Goal: Task Accomplishment & Management: Complete application form

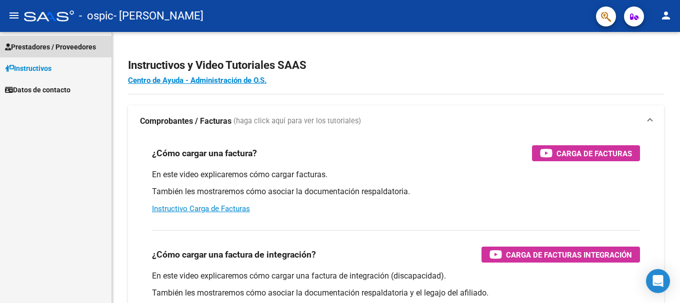
click at [82, 47] on span "Prestadores / Proveedores" at bounding box center [50, 46] width 91 height 11
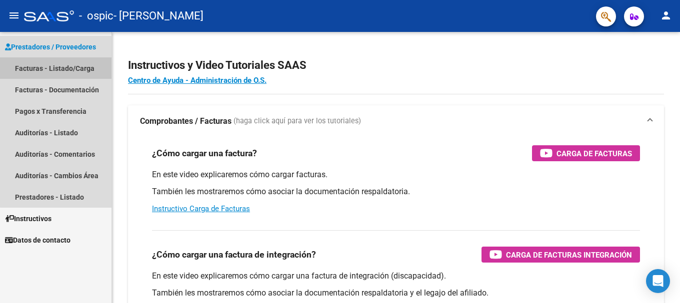
click at [66, 67] on link "Facturas - Listado/Carga" at bounding box center [55, 67] width 111 height 21
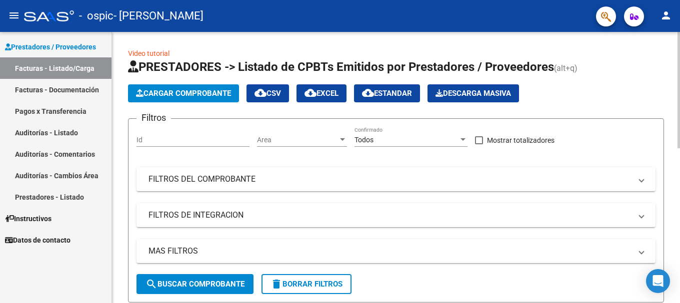
click at [166, 91] on span "Cargar Comprobante" at bounding box center [183, 93] width 95 height 9
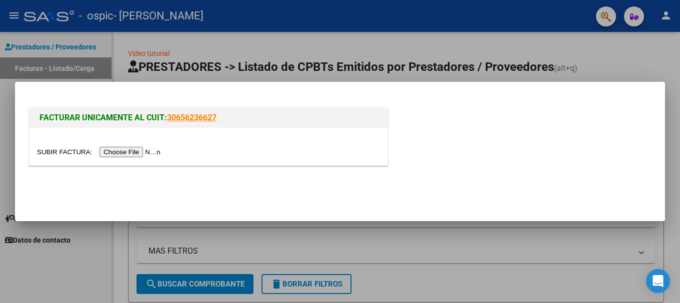
click at [135, 153] on input "file" at bounding box center [100, 152] width 126 height 10
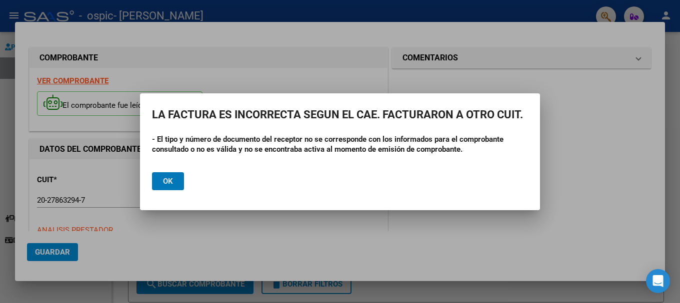
click at [168, 181] on span "Ok" at bounding box center [168, 181] width 10 height 9
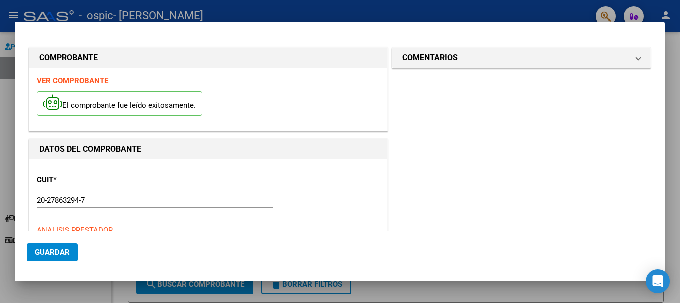
click at [107, 108] on p "El comprobante fue leído exitosamente." at bounding box center [119, 103] width 165 height 24
click at [77, 84] on strong "VER COMPROBANTE" at bounding box center [72, 80] width 71 height 9
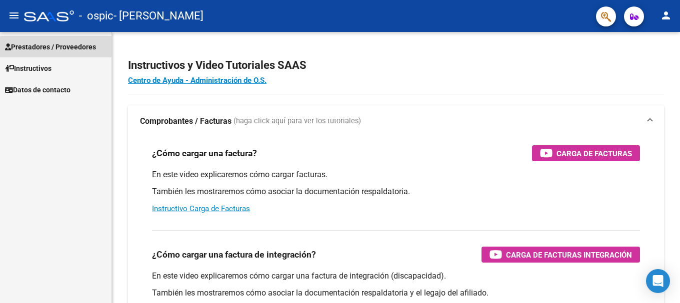
click at [73, 49] on span "Prestadores / Proveedores" at bounding box center [50, 46] width 91 height 11
click at [66, 46] on span "Prestadores / Proveedores" at bounding box center [50, 46] width 91 height 11
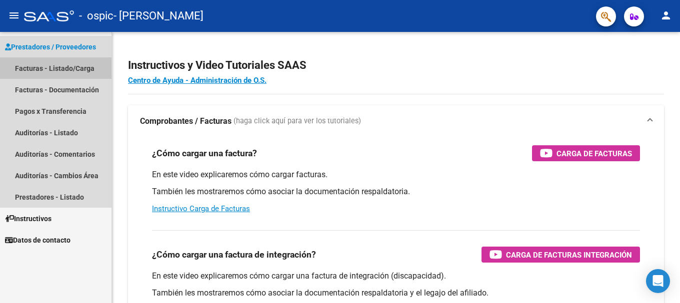
click at [69, 68] on link "Facturas - Listado/Carga" at bounding box center [55, 67] width 111 height 21
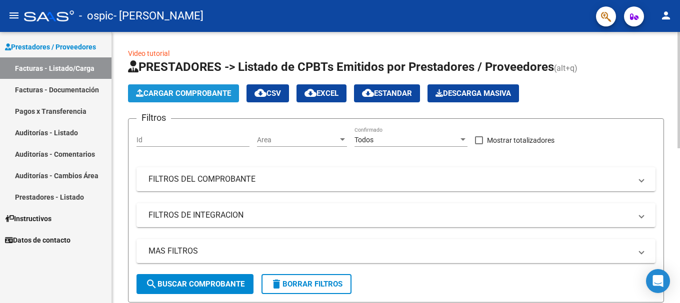
click at [168, 94] on span "Cargar Comprobante" at bounding box center [183, 93] width 95 height 9
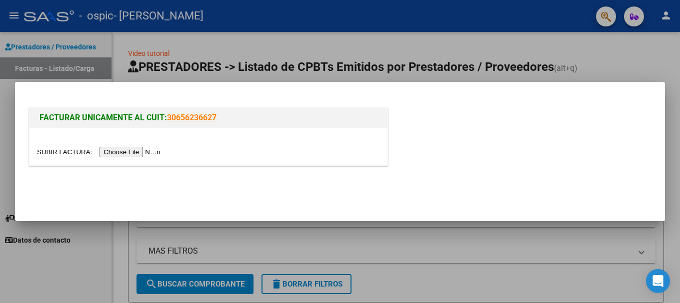
click at [121, 153] on input "file" at bounding box center [100, 152] width 126 height 10
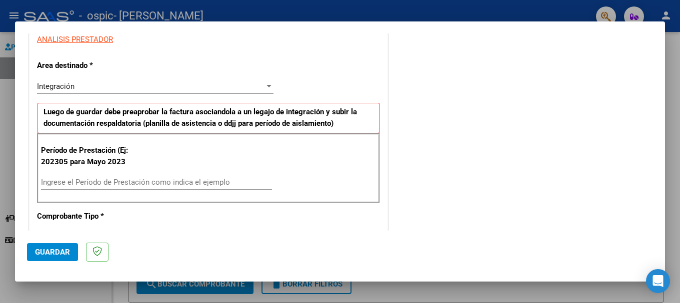
scroll to position [220, 0]
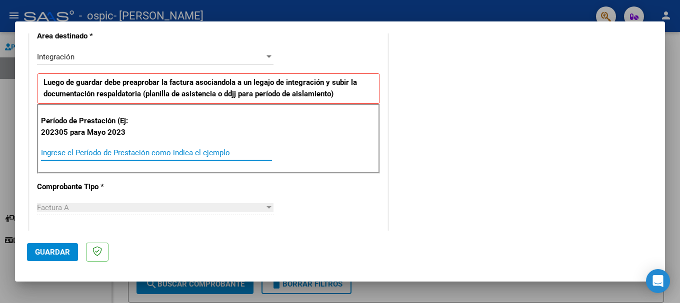
click at [80, 154] on input "Ingrese el Período de Prestación como indica el ejemplo" at bounding box center [156, 152] width 231 height 9
type input "202507"
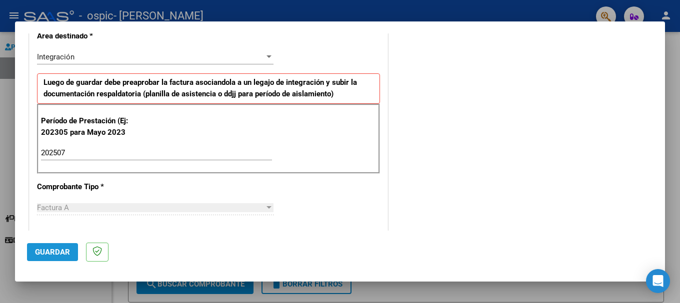
click at [60, 253] on span "Guardar" at bounding box center [52, 252] width 35 height 9
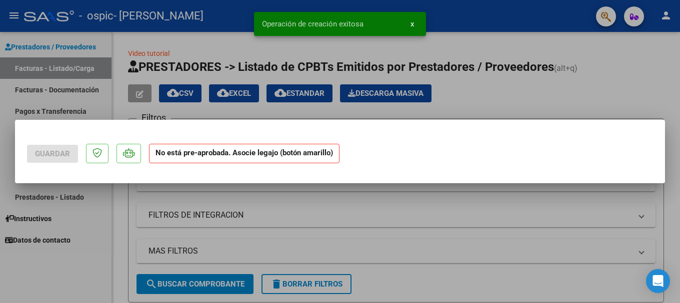
scroll to position [0, 0]
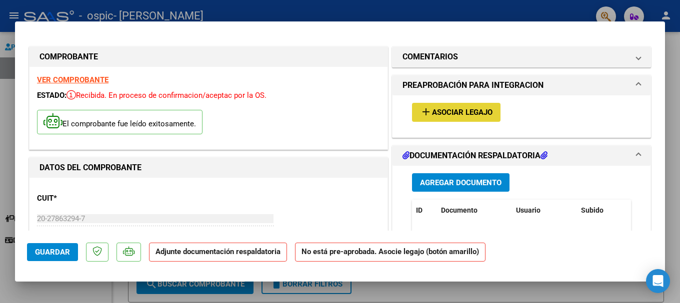
click at [436, 112] on span "Asociar Legajo" at bounding box center [462, 112] width 60 height 9
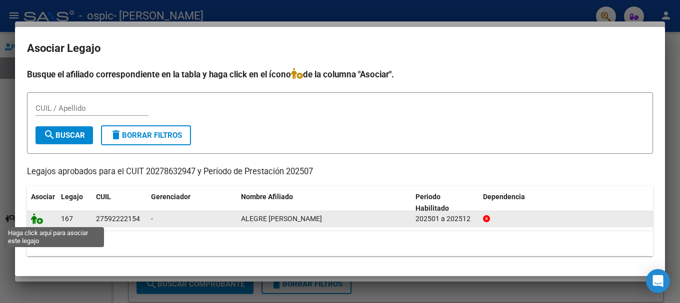
click at [39, 218] on icon at bounding box center [37, 218] width 12 height 11
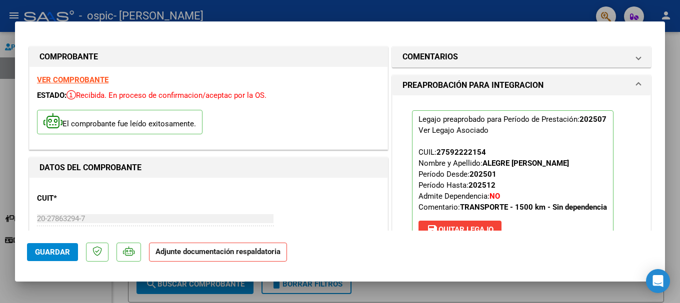
click at [394, 179] on div "Legajo preaprobado para Período de Prestación: 202507 Ver Legajo Asociado CUIL:…" at bounding box center [521, 180] width 258 height 171
click at [637, 222] on div "Legajo preaprobado para Período de Prestación: 202507 Ver Legajo Asociado CUIL:…" at bounding box center [521, 180] width 258 height 171
click at [651, 216] on mat-dialog-content "COMPROBANTE VER COMPROBANTE ESTADO: Recibida. En proceso de confirmacion/acepta…" at bounding box center [340, 131] width 650 height 197
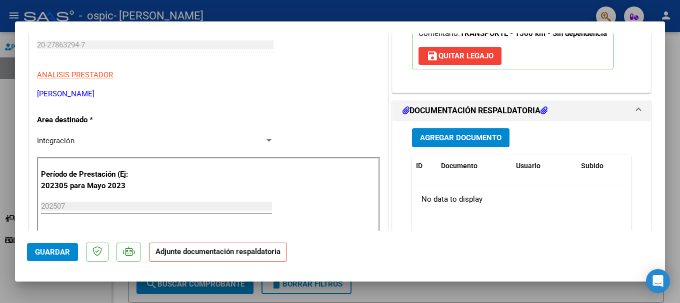
scroll to position [180, 0]
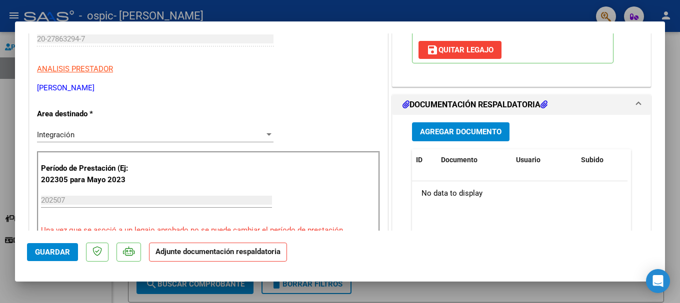
click at [456, 132] on span "Agregar Documento" at bounding box center [460, 132] width 81 height 9
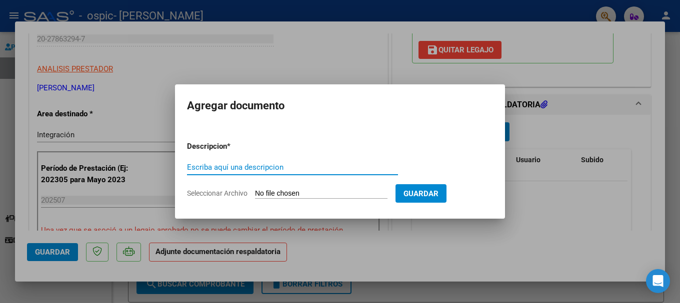
type input "O"
type input "Planilla de asistencia"
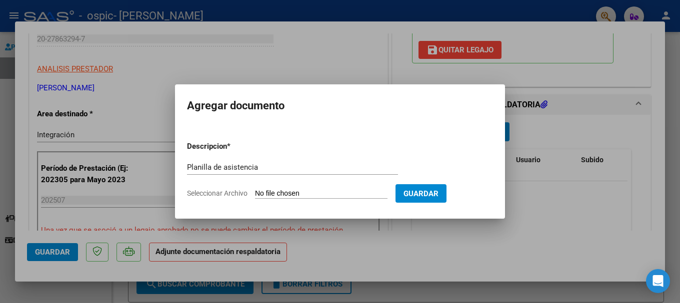
click at [306, 189] on input "Seleccionar Archivo" at bounding box center [321, 193] width 132 height 9
type input "C:\fakepath\Planilla asistencia julio ospic.pdf"
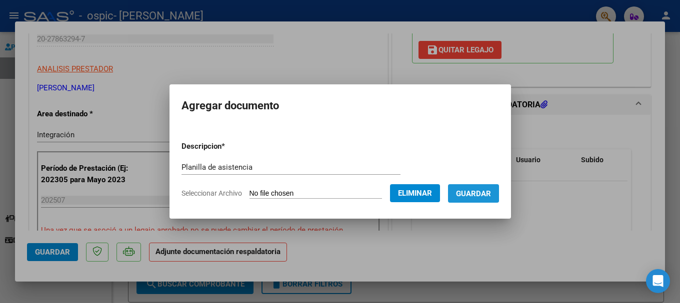
click at [476, 192] on span "Guardar" at bounding box center [473, 193] width 35 height 9
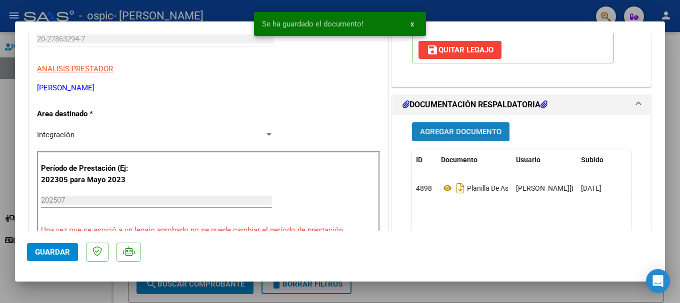
click at [446, 130] on span "Agregar Documento" at bounding box center [460, 132] width 81 height 9
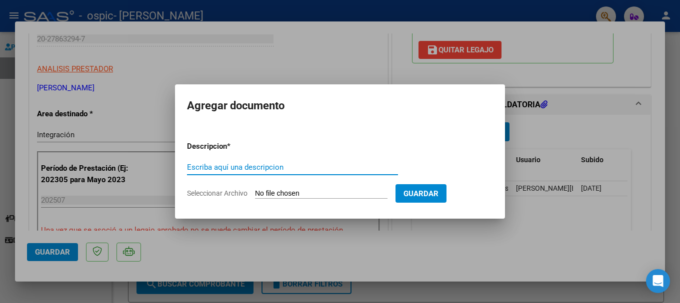
click at [273, 166] on input "Escriba aquí una descripcion" at bounding box center [292, 167] width 211 height 9
type input "CAE"
click at [278, 192] on input "Seleccionar Archivo" at bounding box center [321, 193] width 132 height 9
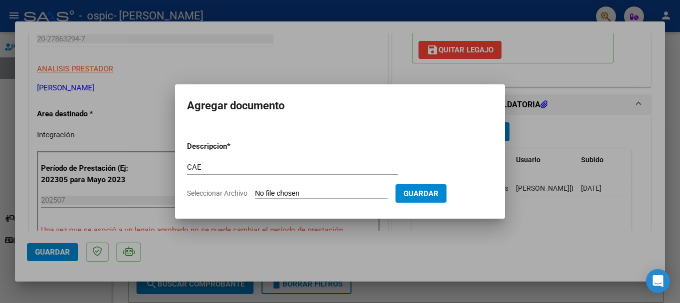
type input "C:\fakepath\Constatación de Comprobantes _ AFIP.pdf"
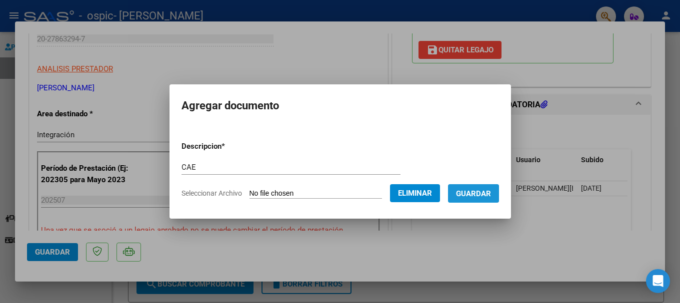
click at [478, 196] on span "Guardar" at bounding box center [473, 193] width 35 height 9
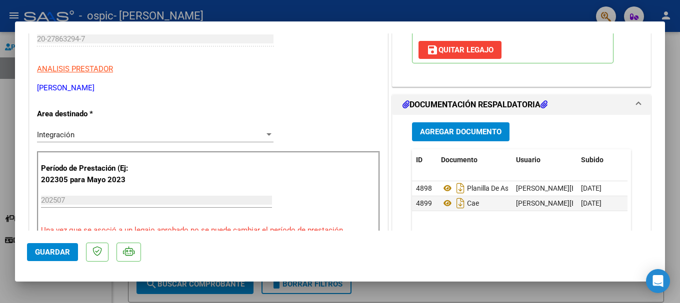
click at [498, 241] on mat-dialog-actions "Guardar" at bounding box center [340, 250] width 626 height 39
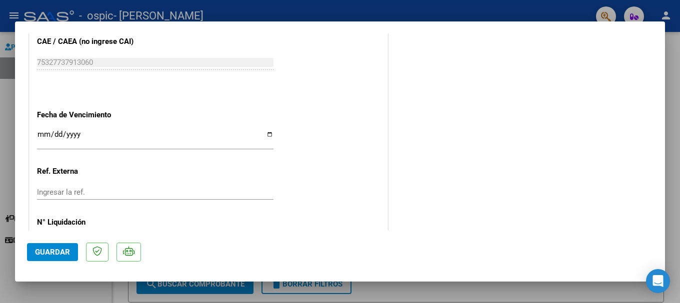
scroll to position [697, 0]
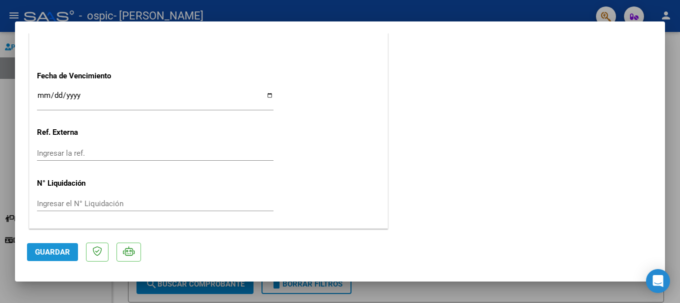
click at [63, 249] on span "Guardar" at bounding box center [52, 252] width 35 height 9
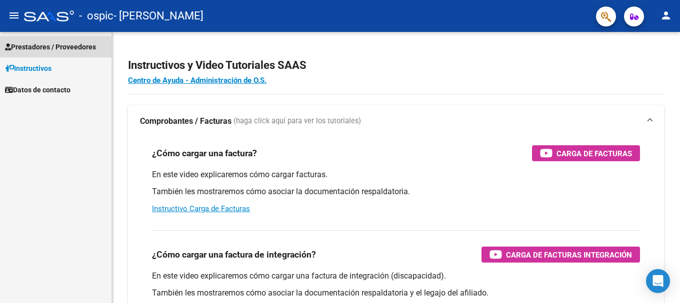
click at [77, 46] on span "Prestadores / Proveedores" at bounding box center [50, 46] width 91 height 11
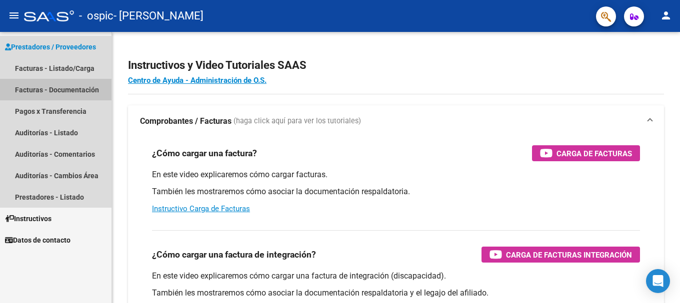
click at [70, 89] on link "Facturas - Documentación" at bounding box center [55, 89] width 111 height 21
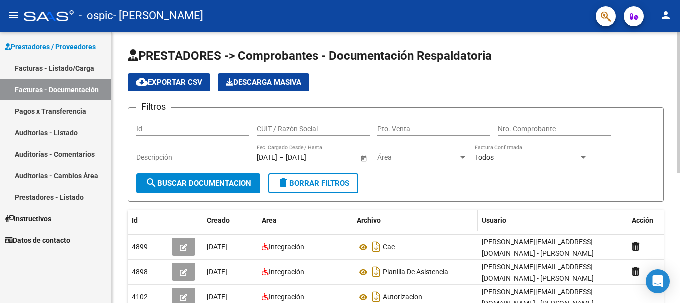
click at [431, 219] on div "Archivo" at bounding box center [415, 220] width 117 height 11
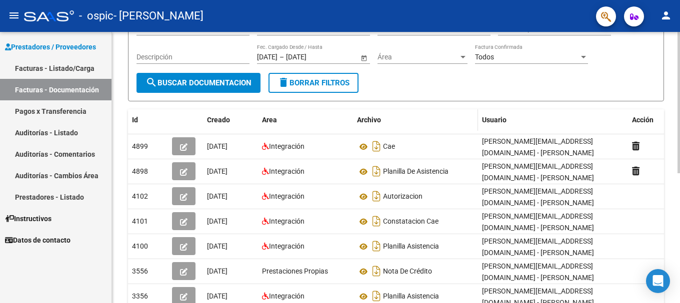
scroll to position [100, 0]
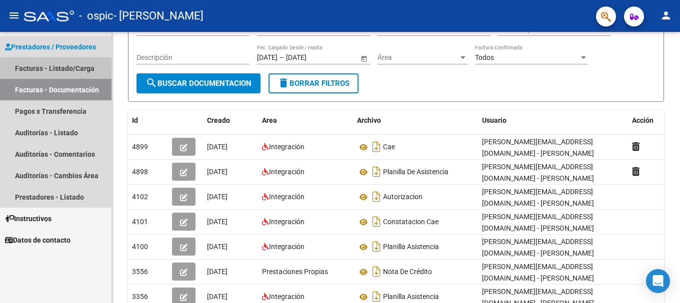
click at [78, 70] on link "Facturas - Listado/Carga" at bounding box center [55, 67] width 111 height 21
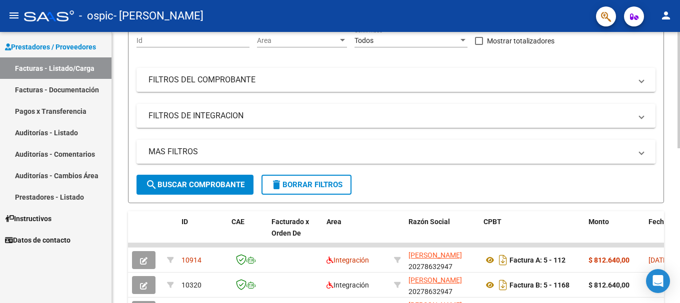
scroll to position [100, 0]
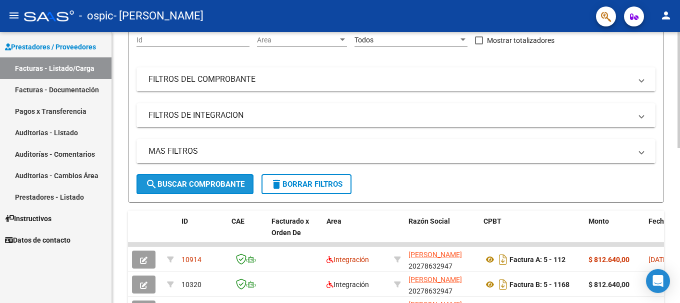
click at [205, 186] on span "search Buscar Comprobante" at bounding box center [194, 184] width 99 height 9
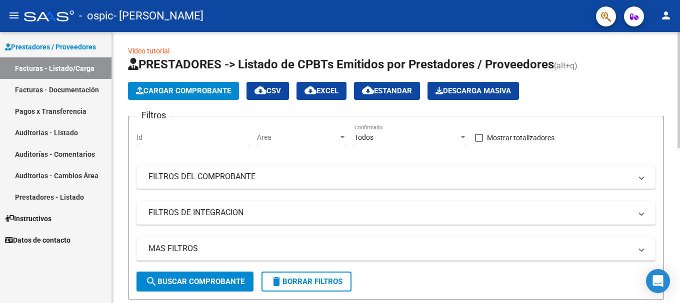
scroll to position [0, 0]
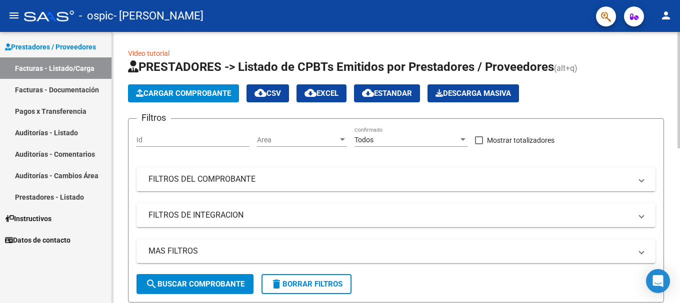
click at [153, 141] on input "Id" at bounding box center [192, 140] width 113 height 8
type input "10914"
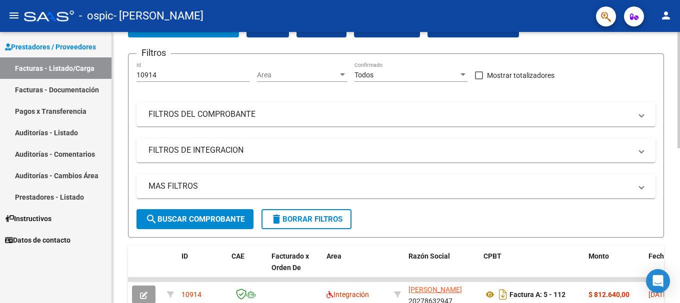
scroll to position [100, 0]
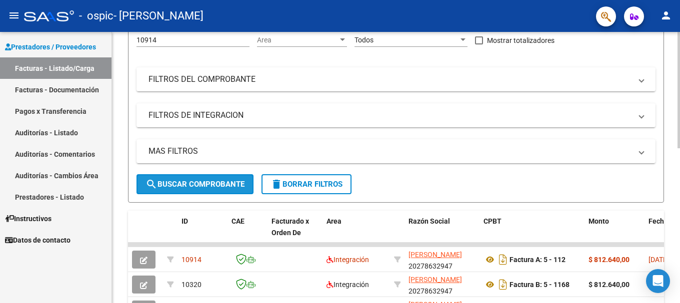
click at [171, 188] on span "search Buscar Comprobante" at bounding box center [194, 184] width 99 height 9
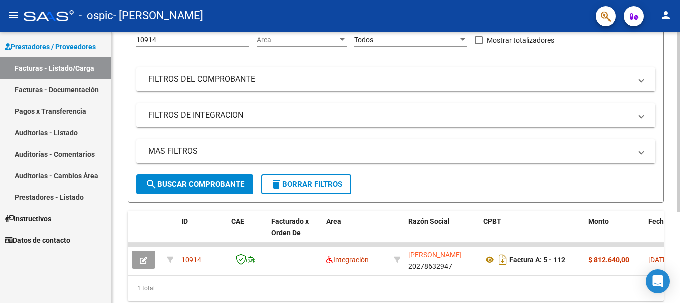
click at [130, 173] on form "Filtros 10914 Id Area Area Todos Confirmado Mostrar totalizadores FILTROS DEL C…" at bounding box center [396, 110] width 536 height 184
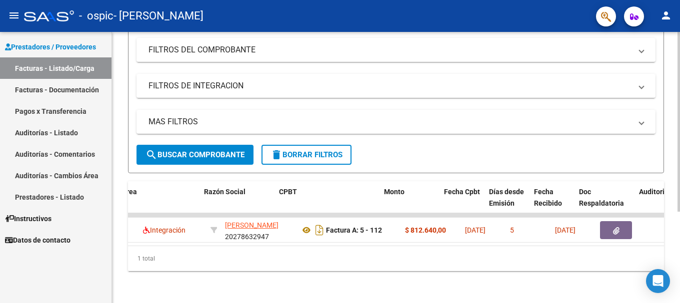
scroll to position [0, 220]
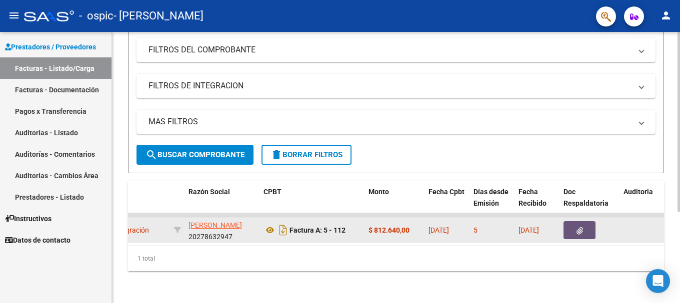
click at [573, 224] on button "button" at bounding box center [579, 230] width 32 height 18
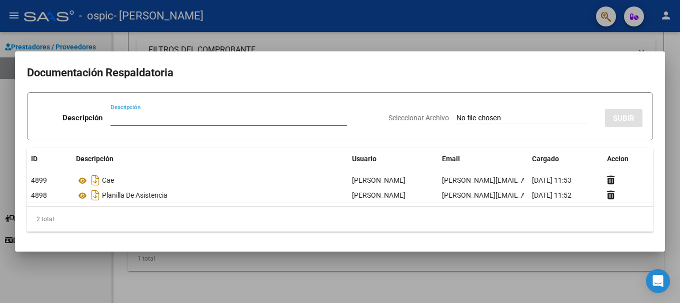
click at [167, 118] on input "Descripción" at bounding box center [228, 117] width 236 height 9
click at [456, 118] on input "Seleccionar Archivo" at bounding box center [522, 118] width 132 height 9
type input "C:\fakepath\AUTORIZACION 2025 Afil. ALEGRE, [GEOGRAPHIC_DATA]pdf"
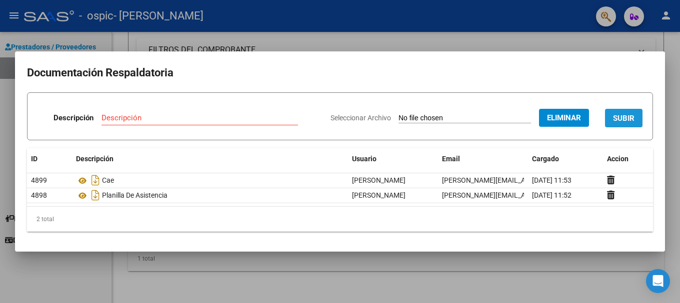
click at [614, 119] on span "SUBIR" at bounding box center [623, 118] width 21 height 9
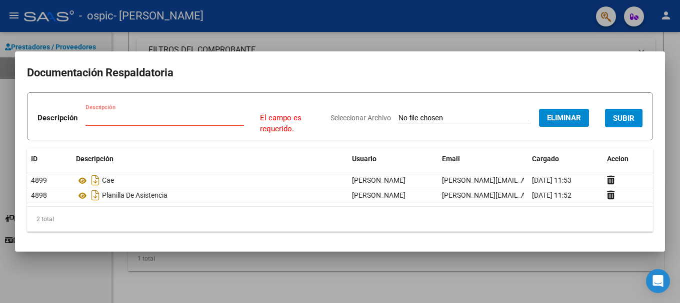
click at [139, 118] on input "Descripción" at bounding box center [164, 117] width 158 height 9
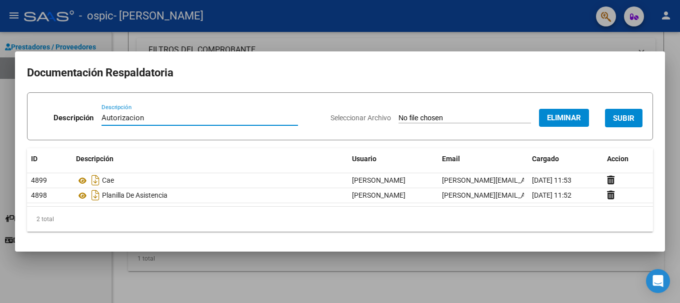
type input "Autorizacion"
click at [615, 117] on span "SUBIR" at bounding box center [623, 118] width 21 height 9
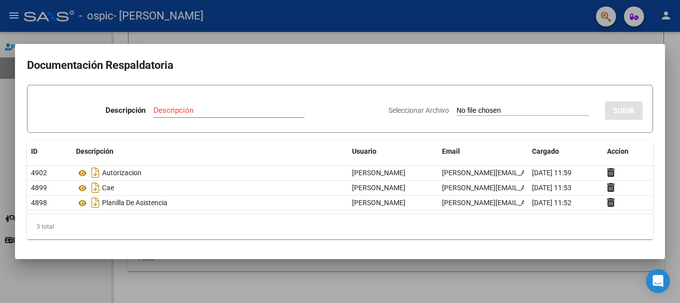
click at [260, 68] on h2 "Documentación Respaldatoria" at bounding box center [340, 65] width 626 height 19
click at [110, 35] on div at bounding box center [340, 151] width 680 height 303
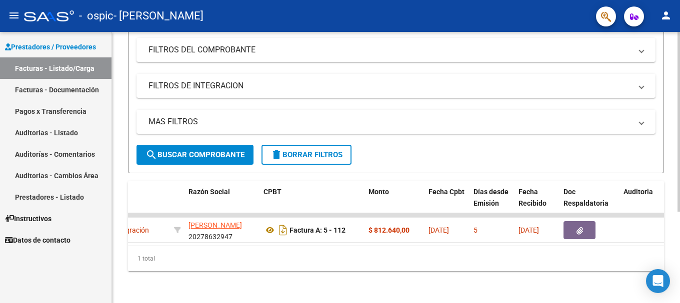
click at [118, 43] on div "Video tutorial PRESTADORES -> Listado de CPBTs Emitidos por Prestadores / Prove…" at bounding box center [396, 103] width 568 height 401
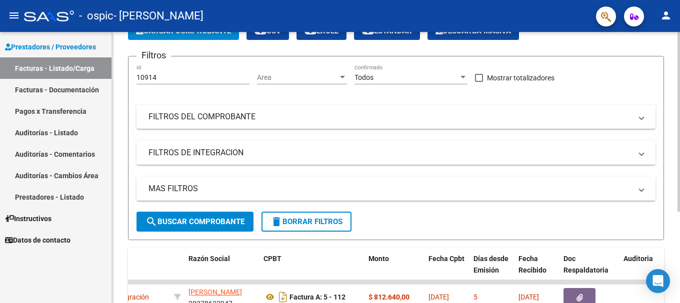
scroll to position [37, 0]
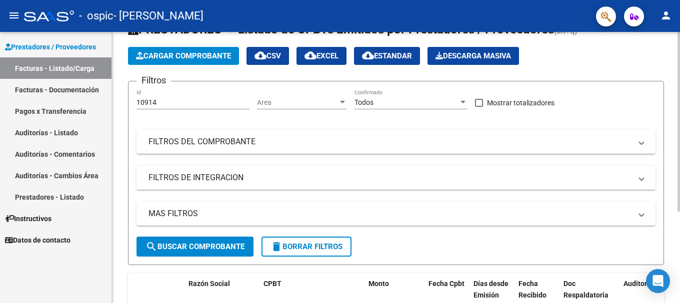
click at [165, 99] on input "10914" at bounding box center [192, 102] width 113 height 8
type input "1"
click at [512, 99] on span "Mostrar totalizadores" at bounding box center [520, 103] width 67 height 12
click at [479, 107] on input "Mostrar totalizadores" at bounding box center [478, 107] width 0 height 0
checkbox input "true"
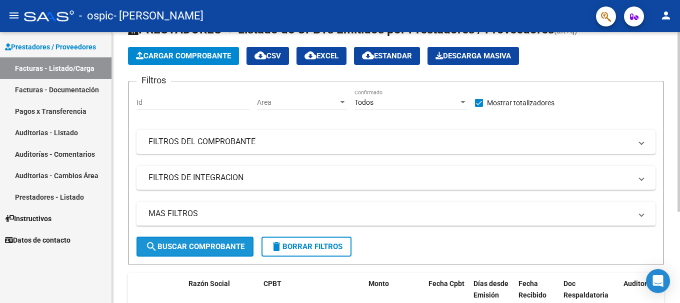
click at [163, 243] on span "search Buscar Comprobante" at bounding box center [194, 246] width 99 height 9
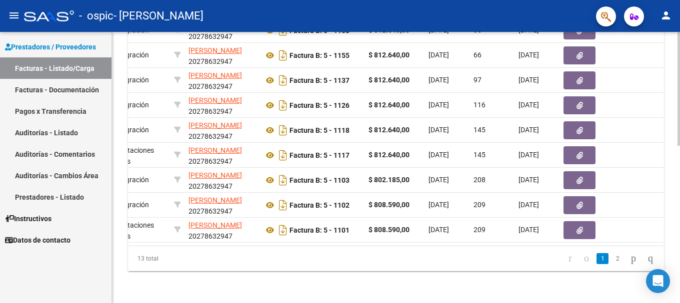
scroll to position [374, 0]
click at [629, 260] on icon "go to next page" at bounding box center [633, 258] width 8 height 12
